Goal: Task Accomplishment & Management: Use online tool/utility

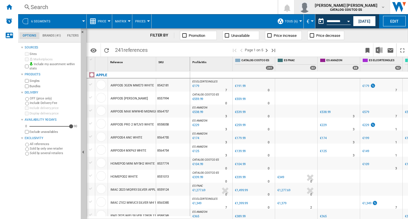
click at [384, 8] on md-icon "button" at bounding box center [383, 7] width 5 height 5
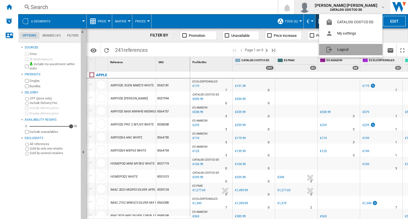
click at [341, 50] on button "Logout" at bounding box center [350, 49] width 63 height 11
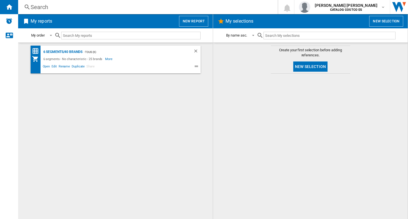
click at [191, 18] on button "New report" at bounding box center [193, 21] width 29 height 11
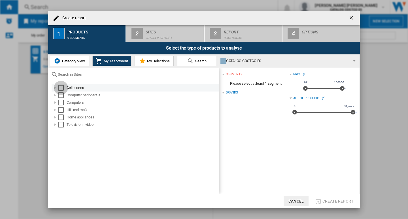
click at [60, 89] on div "Select" at bounding box center [61, 88] width 6 height 6
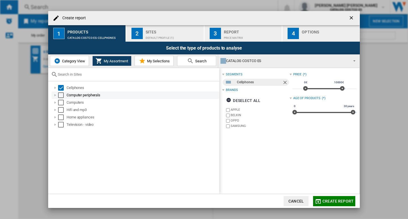
click at [60, 97] on div "Select" at bounding box center [61, 95] width 6 height 6
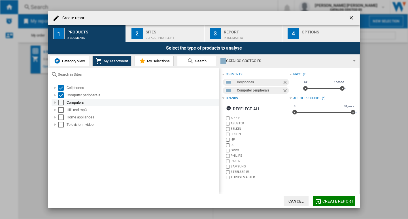
click at [60, 104] on div "Select" at bounding box center [61, 103] width 6 height 6
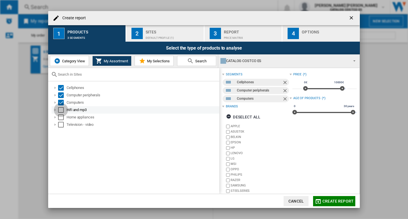
click at [60, 111] on div "Select" at bounding box center [61, 110] width 6 height 6
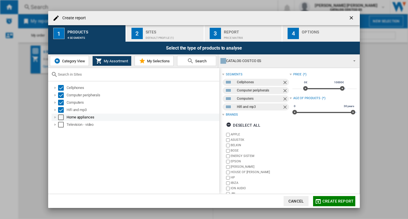
click at [60, 118] on div "Select" at bounding box center [61, 117] width 6 height 6
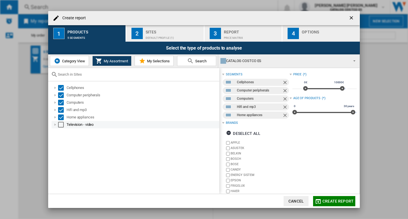
click at [59, 126] on div "Select" at bounding box center [61, 125] width 6 height 6
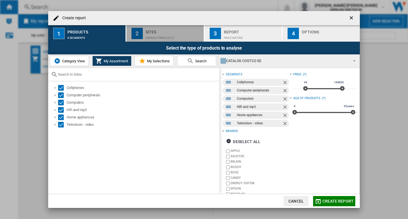
click at [157, 31] on div "Sites" at bounding box center [174, 30] width 56 height 6
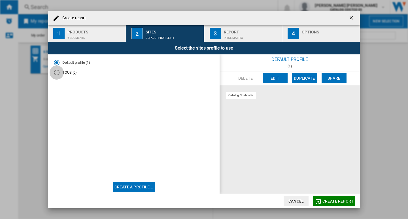
click at [55, 74] on div "TOUS (6)" at bounding box center [57, 73] width 6 height 6
click at [224, 29] on div "Report" at bounding box center [252, 30] width 56 height 6
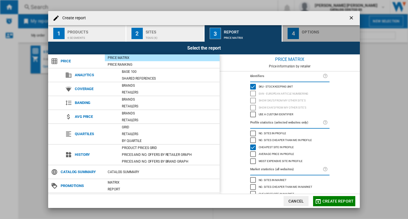
click at [306, 33] on div "Options" at bounding box center [330, 30] width 56 height 6
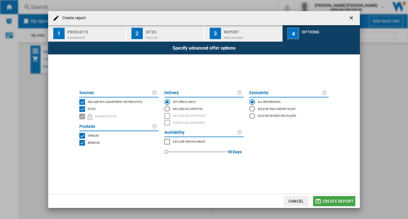
click at [333, 201] on span "Create report" at bounding box center [337, 201] width 31 height 5
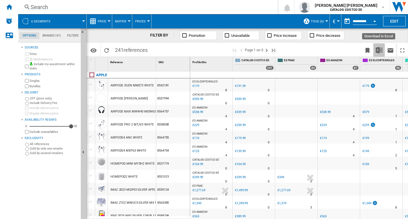
click at [380, 48] on img "Download in Excel" at bounding box center [379, 50] width 7 height 7
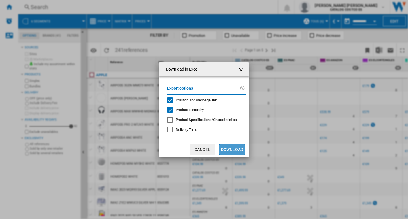
click at [233, 150] on button "Download" at bounding box center [231, 149] width 25 height 10
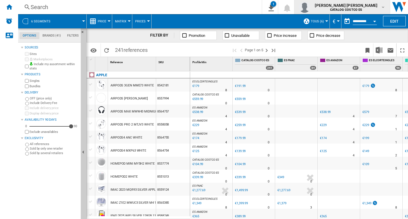
click at [384, 7] on md-icon "button" at bounding box center [383, 7] width 5 height 5
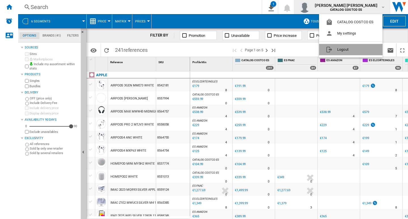
click at [340, 48] on button "Logout" at bounding box center [350, 49] width 63 height 11
